Goal: Task Accomplishment & Management: Manage account settings

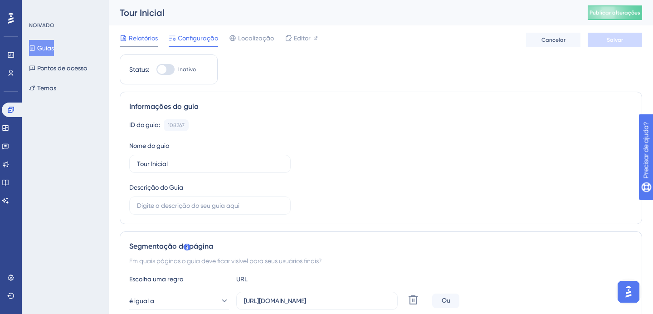
click at [144, 34] on font "Relatórios" at bounding box center [143, 37] width 29 height 7
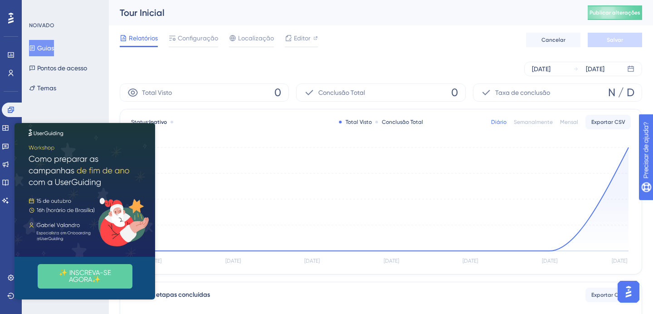
click at [74, 49] on div "Guias Pontos de acesso Temas" at bounding box center [65, 68] width 73 height 56
click at [150, 130] on img at bounding box center [85, 186] width 141 height 141
click at [150, 126] on img at bounding box center [85, 186] width 141 height 141
click at [150, 123] on icon "Fechar visualização" at bounding box center [150, 122] width 4 height 4
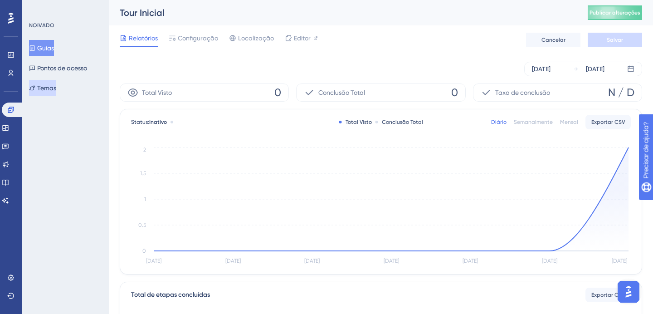
click at [56, 82] on button "Temas" at bounding box center [42, 88] width 27 height 16
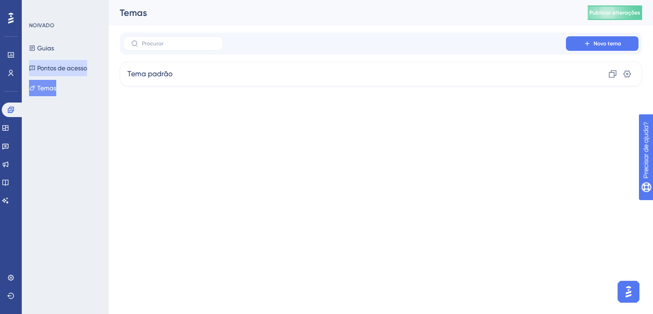
click at [76, 68] on font "Pontos de acesso" at bounding box center [62, 67] width 50 height 7
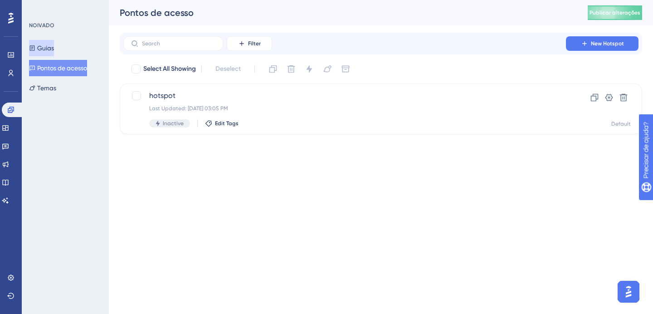
click at [54, 49] on font "Guias" at bounding box center [45, 47] width 17 height 7
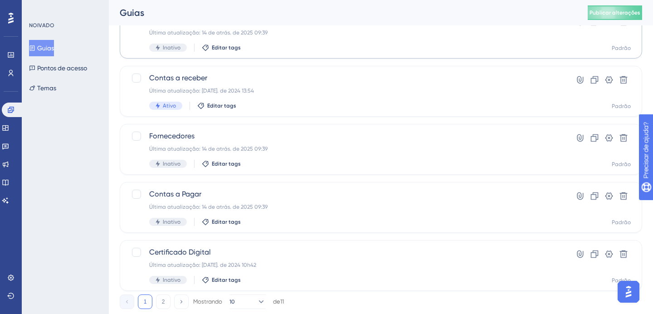
scroll to position [390, 0]
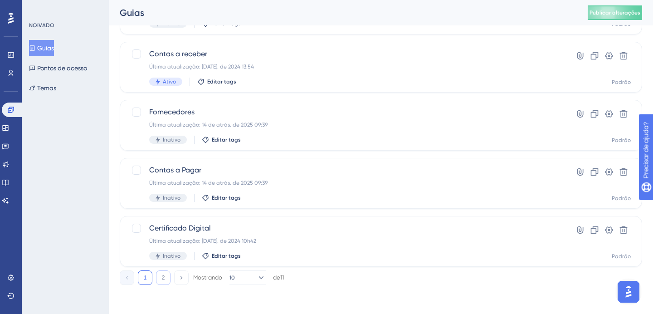
click at [164, 273] on button "2" at bounding box center [163, 277] width 15 height 15
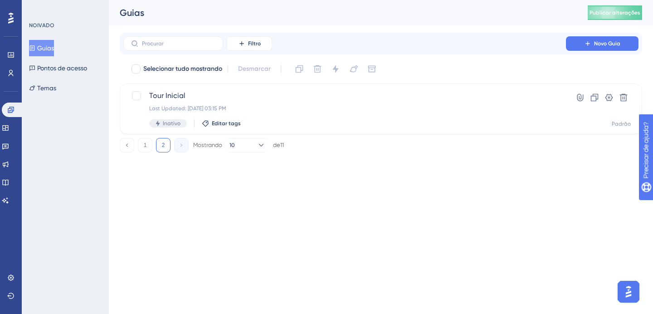
scroll to position [0, 0]
click at [148, 144] on button "1" at bounding box center [145, 145] width 15 height 15
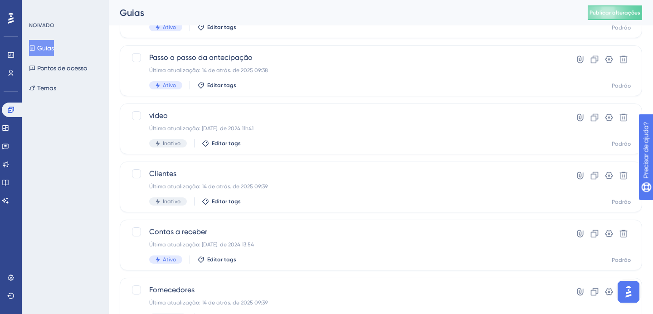
scroll to position [220, 0]
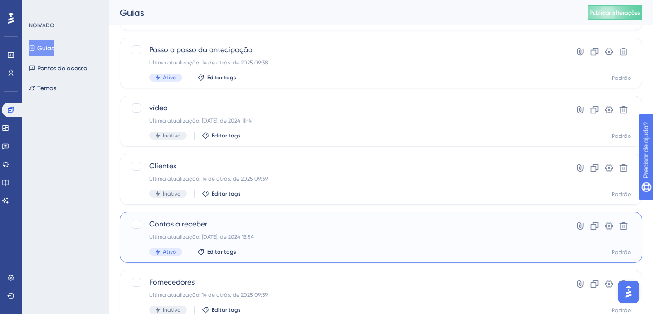
click at [269, 242] on div "Contas a receber Última atualização: [DATE]. de 2024 13:54 Ativo Editar tags" at bounding box center [344, 237] width 391 height 37
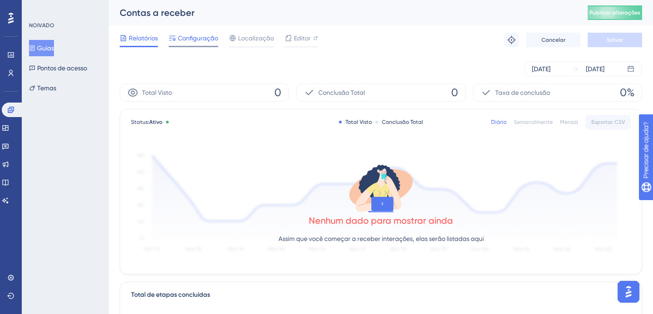
click at [187, 40] on font "Configuração" at bounding box center [198, 37] width 40 height 7
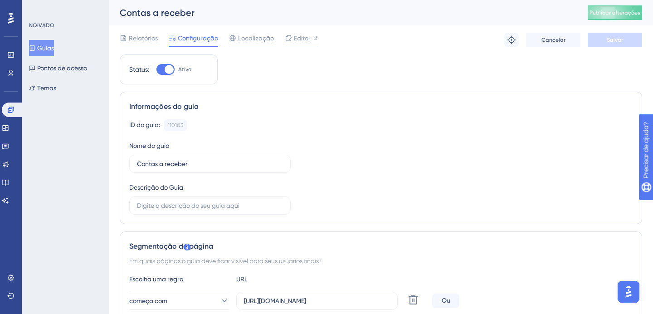
click at [167, 70] on div at bounding box center [169, 69] width 9 height 9
click at [156, 70] on input "Ativo" at bounding box center [156, 69] width 0 height 0
checkbox input "false"
click at [613, 40] on font "Salvar" at bounding box center [615, 40] width 16 height 6
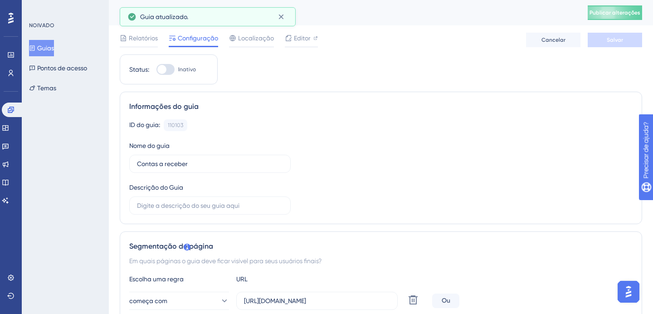
click at [52, 51] on font "Guias" at bounding box center [45, 47] width 17 height 7
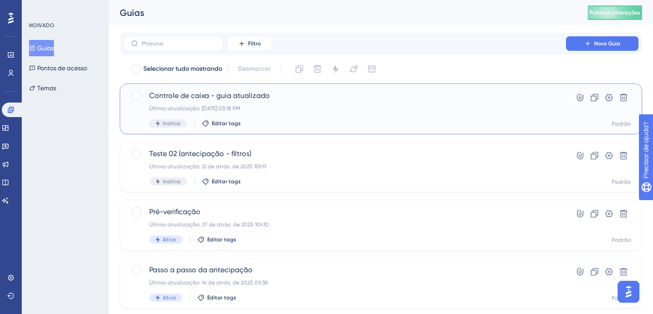
click at [274, 112] on div "Controle de caixa - guia atualizado Última atualização: [DATE] 03:18 PM Inativo…" at bounding box center [344, 108] width 391 height 37
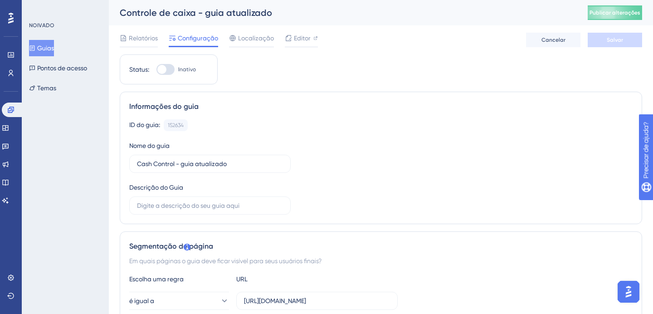
click at [52, 48] on font "Guias" at bounding box center [45, 47] width 17 height 7
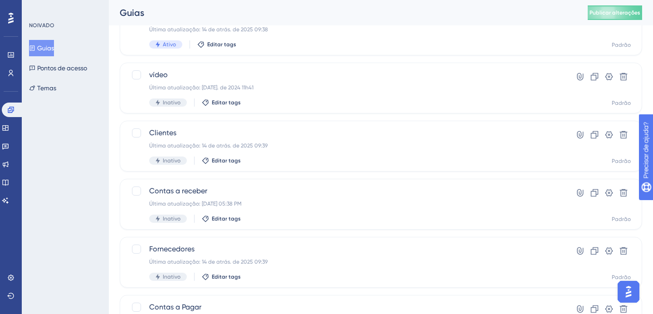
scroll to position [390, 0]
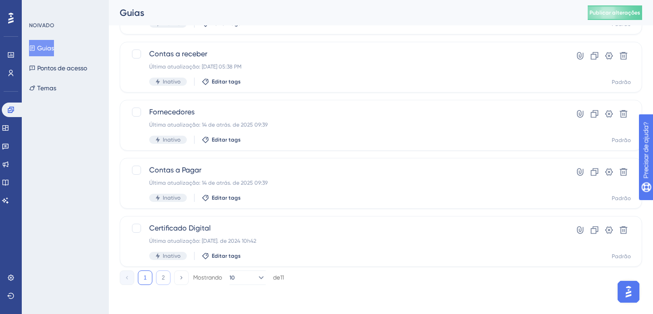
click at [156, 277] on button "2" at bounding box center [163, 277] width 15 height 15
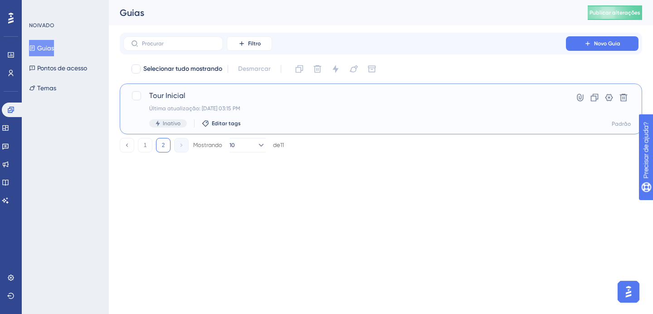
click at [216, 104] on div "Tour Inicial Última atualização: [DATE] 03:15 PM Inativo Editar tags" at bounding box center [344, 108] width 391 height 37
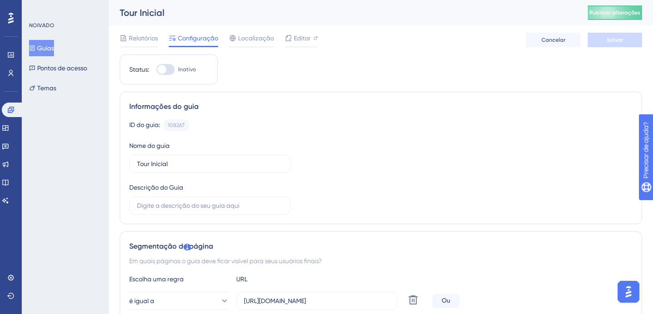
click at [49, 38] on div "NOIVADO Guias Pontos de acesso Temas" at bounding box center [65, 59] width 73 height 74
click at [50, 45] on font "Guias" at bounding box center [45, 47] width 17 height 7
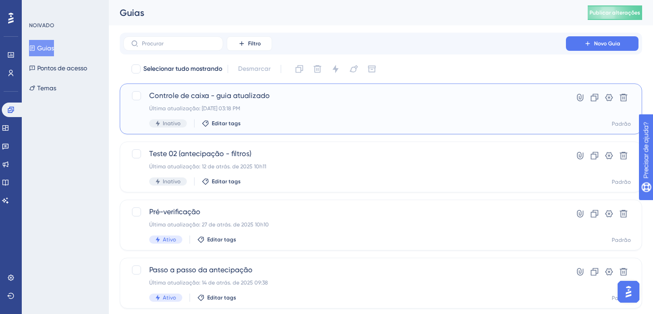
click at [273, 112] on div "Controle de caixa - guia atualizado Última atualização: [DATE] 03:18 PM Inativo…" at bounding box center [344, 108] width 391 height 37
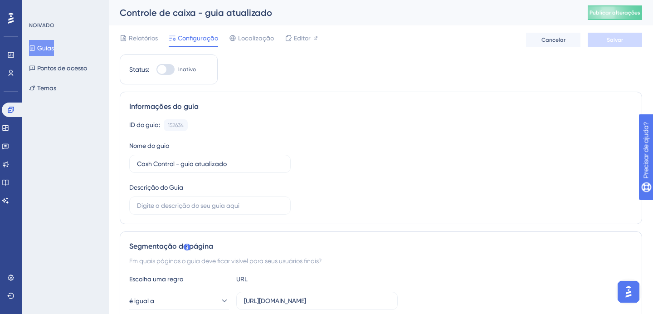
click at [52, 49] on font "Guias" at bounding box center [45, 47] width 17 height 7
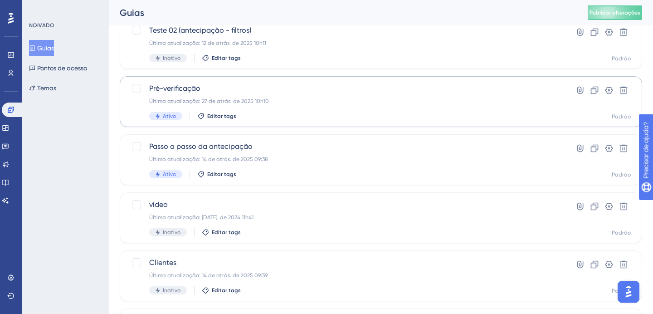
scroll to position [372, 0]
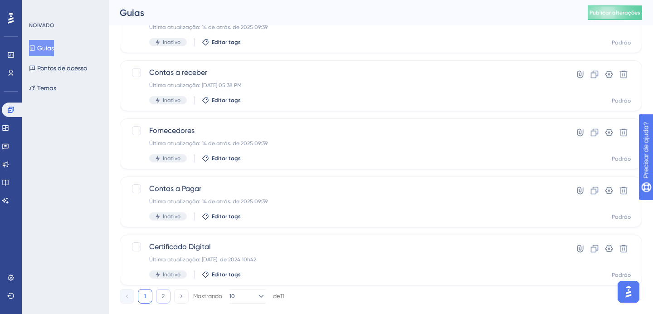
click at [158, 294] on button "2" at bounding box center [163, 296] width 15 height 15
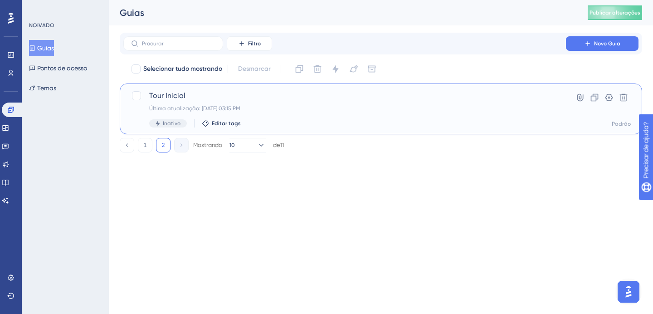
click at [240, 110] on font "Última atualização: [DATE] 03:15 PM" at bounding box center [194, 108] width 91 height 6
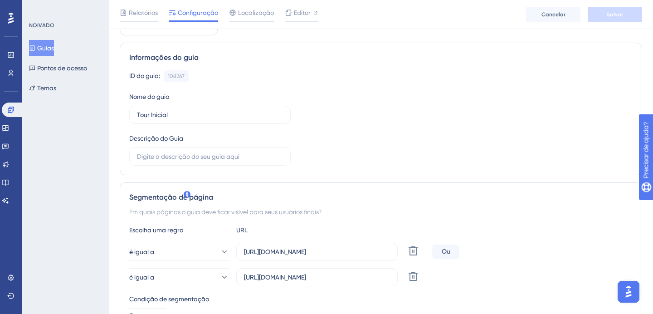
scroll to position [95, 0]
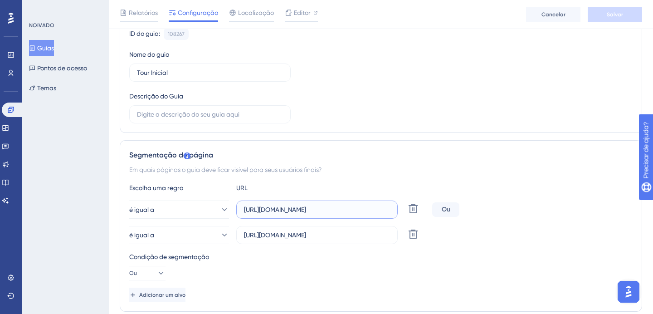
click at [270, 209] on input "[URL][DOMAIN_NAME]" at bounding box center [317, 210] width 146 height 10
click at [408, 278] on div "Condição de segmentação Ou" at bounding box center [381, 265] width 504 height 29
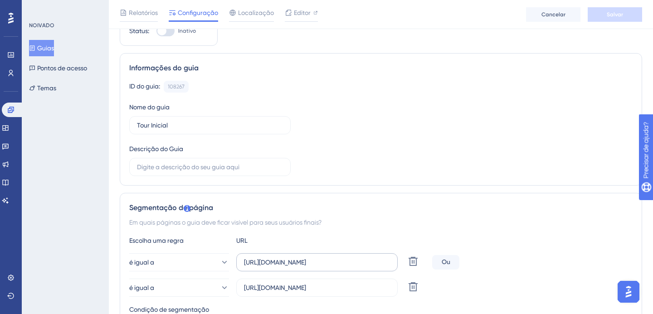
scroll to position [0, 0]
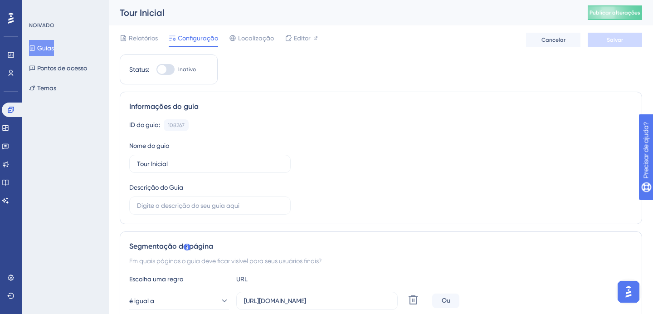
click at [49, 49] on font "Guias" at bounding box center [45, 47] width 17 height 7
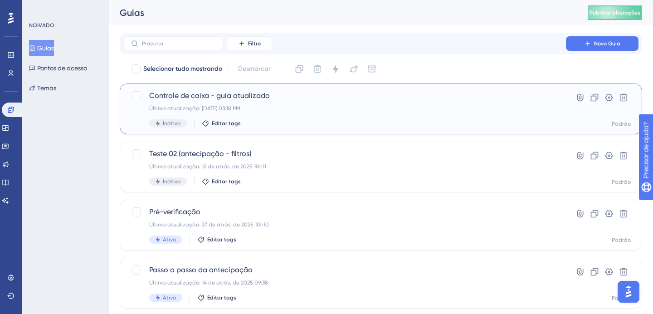
click at [318, 115] on div "Controle de caixa - guia atualizado Última atualização: [DATE] 03:18 PM Inativo…" at bounding box center [344, 108] width 391 height 37
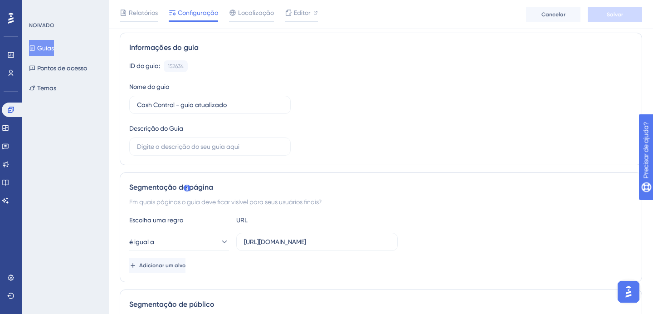
scroll to position [59, 0]
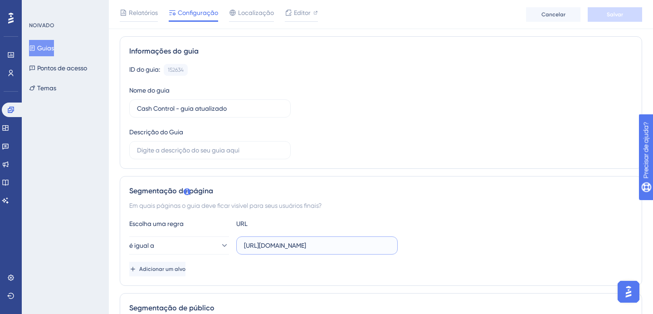
click at [292, 249] on input "[URL][DOMAIN_NAME]" at bounding box center [317, 245] width 146 height 10
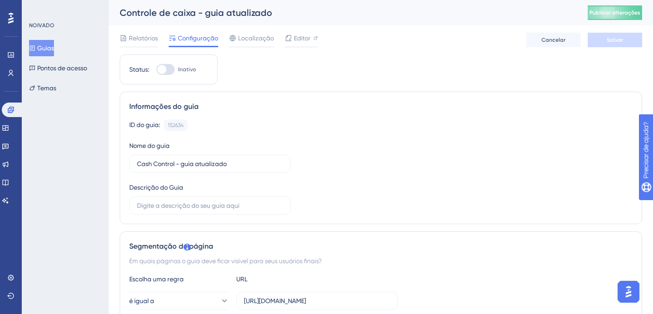
click at [45, 54] on button "Guias" at bounding box center [41, 48] width 25 height 16
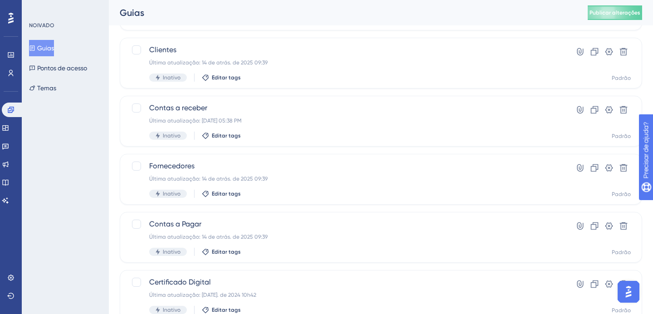
scroll to position [390, 0]
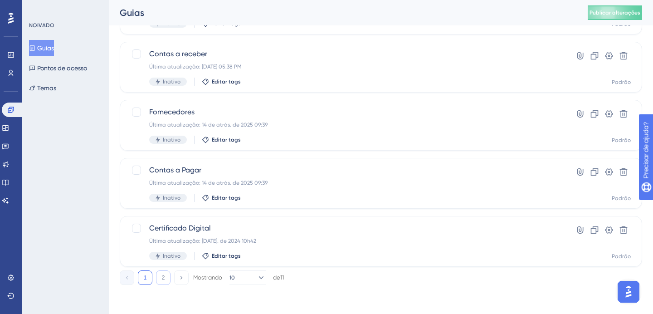
click at [162, 273] on button "2" at bounding box center [163, 277] width 15 height 15
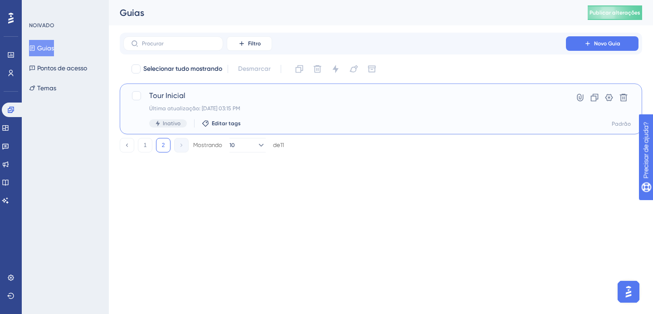
click at [243, 103] on div "Tour Inicial Última atualização: [DATE] 03:15 PM Inativo Editar tags" at bounding box center [344, 108] width 391 height 37
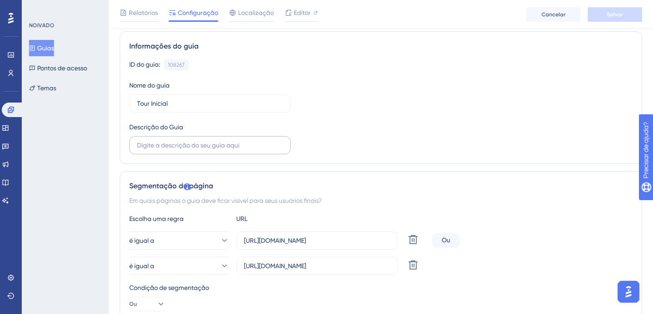
scroll to position [100, 0]
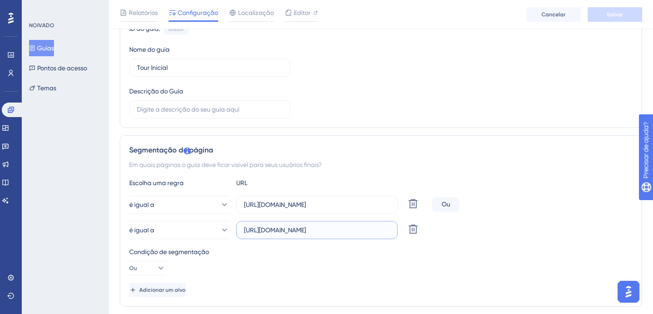
click at [286, 229] on input "[URL][DOMAIN_NAME]" at bounding box center [317, 230] width 146 height 10
click at [414, 231] on icon at bounding box center [413, 229] width 9 height 9
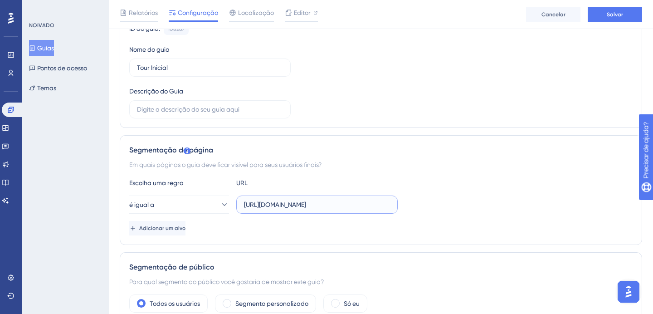
click at [388, 205] on input "[URL][DOMAIN_NAME]" at bounding box center [317, 205] width 146 height 10
type input "-"
click at [430, 198] on div "é igual a -" at bounding box center [381, 205] width 504 height 18
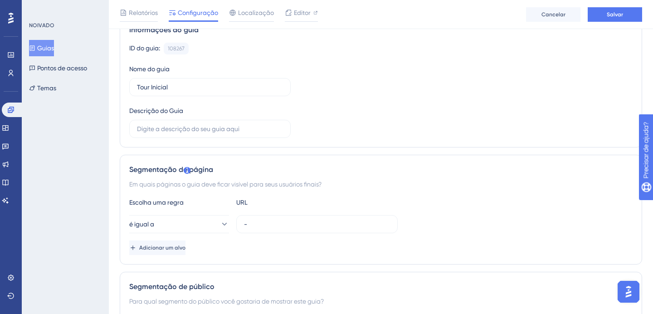
scroll to position [28, 0]
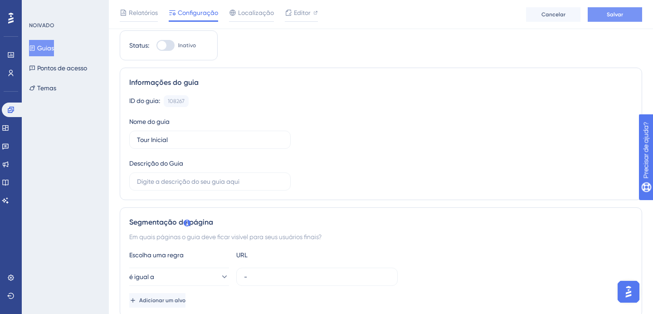
click at [601, 15] on button "Salvar" at bounding box center [615, 14] width 54 height 15
